Goal: Task Accomplishment & Management: Use online tool/utility

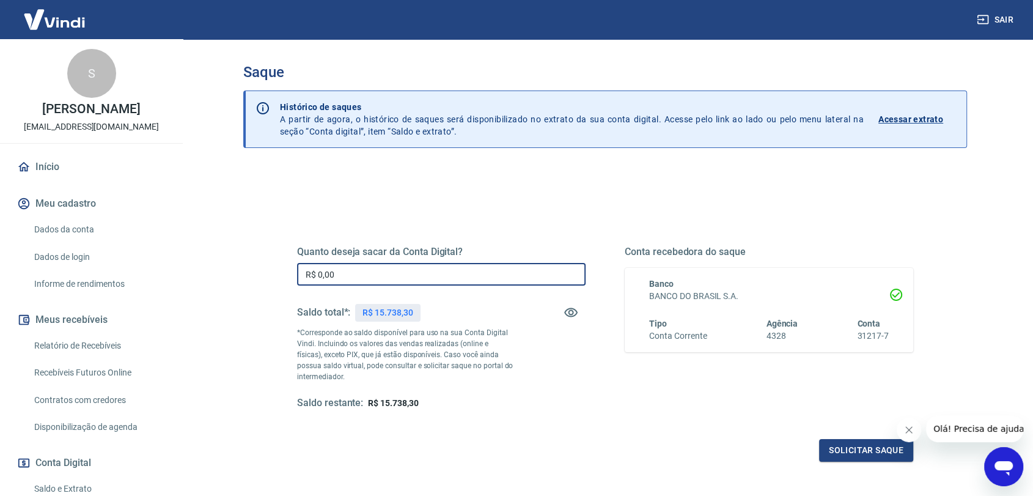
click at [465, 271] on input "R$ 0,00" at bounding box center [441, 274] width 289 height 23
type input "R$ 15.000,00"
click at [886, 456] on button "Solicitar saque" at bounding box center [866, 450] width 94 height 23
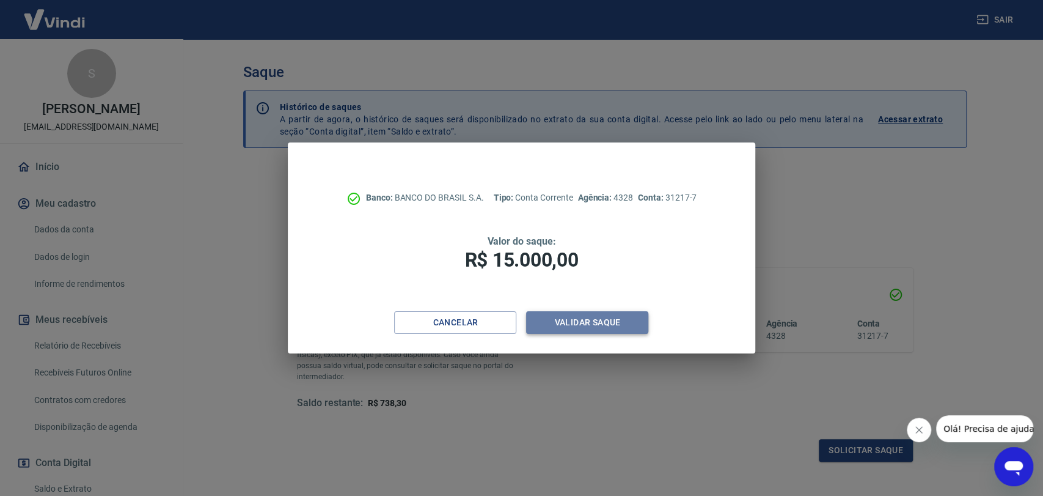
click at [609, 320] on button "Validar saque" at bounding box center [587, 322] width 122 height 23
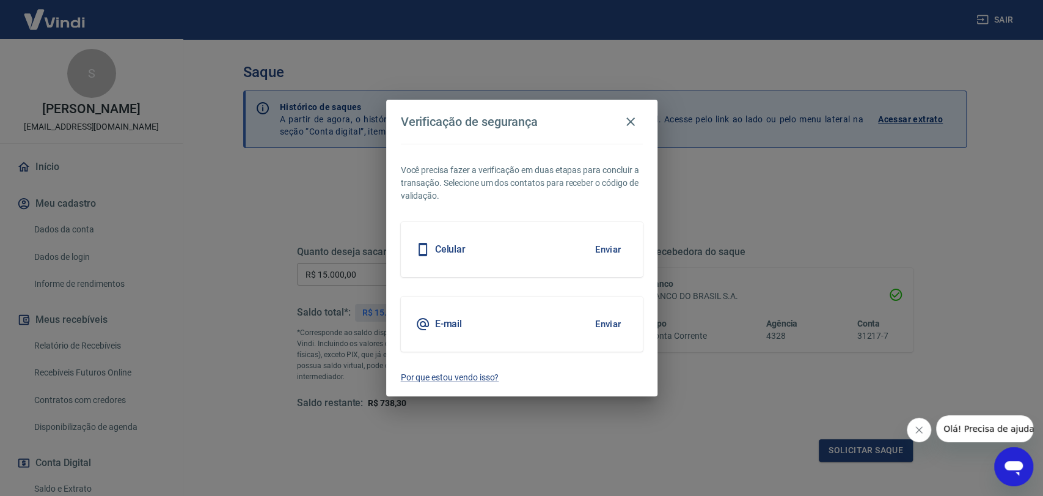
click at [512, 237] on div "Celular Enviar" at bounding box center [522, 249] width 242 height 55
click at [596, 244] on button "Enviar" at bounding box center [609, 250] width 40 height 26
click at [608, 251] on button "Enviar" at bounding box center [609, 250] width 40 height 26
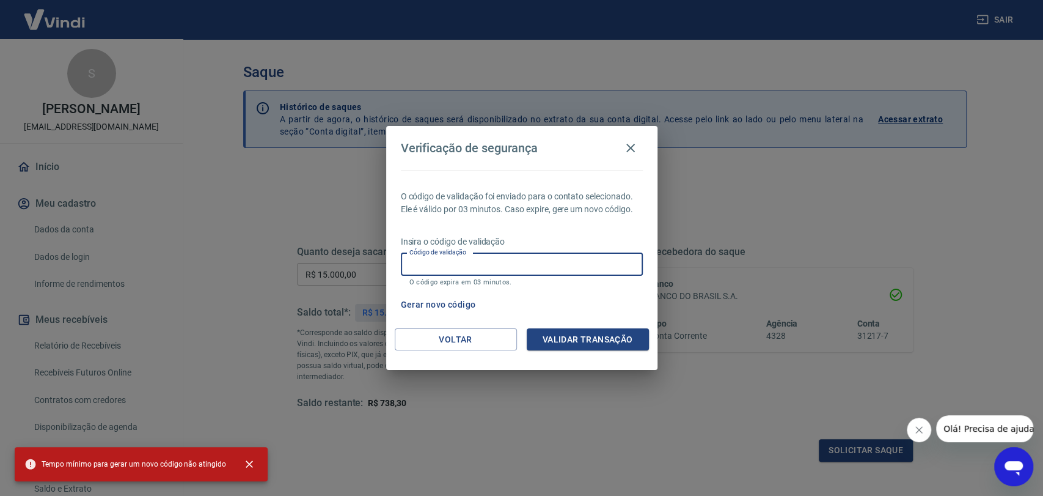
drag, startPoint x: 567, startPoint y: 258, endPoint x: 593, endPoint y: 205, distance: 58.8
click at [567, 258] on input "Código de validação" at bounding box center [522, 264] width 242 height 23
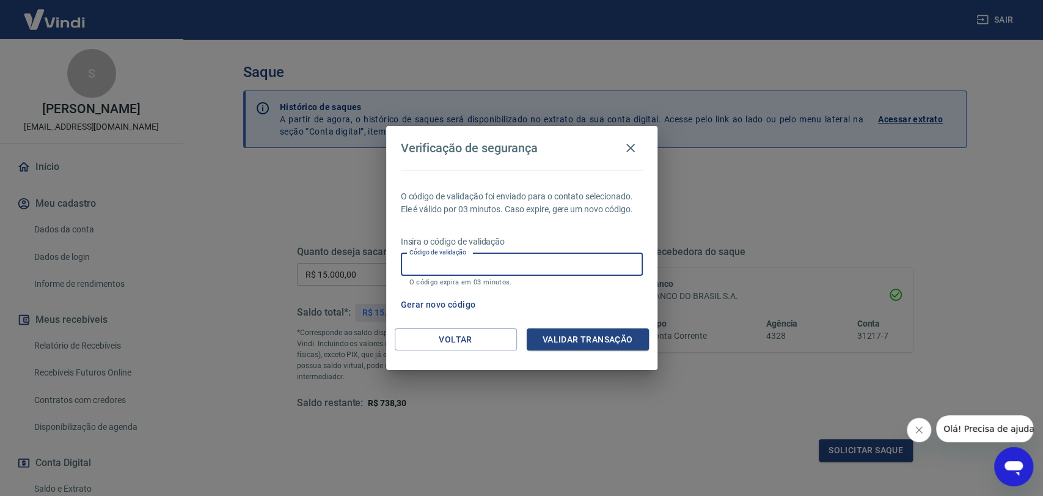
click at [549, 268] on input "Código de validação" at bounding box center [522, 264] width 242 height 23
type input "603438"
click at [576, 335] on button "Validar transação" at bounding box center [588, 339] width 122 height 23
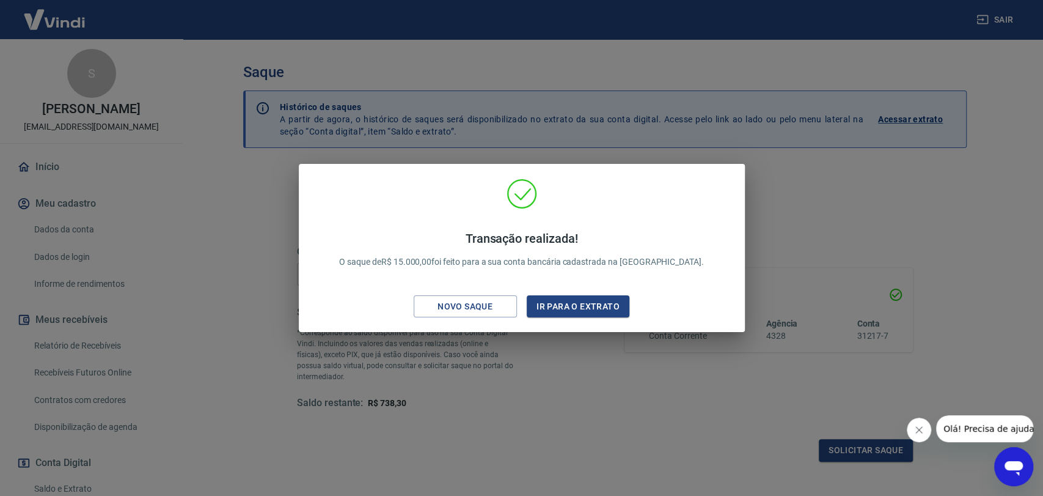
click at [608, 409] on div "Transação realizada! O saque de R$ 15.000,00 foi feito para a sua conta bancári…" at bounding box center [521, 248] width 1043 height 496
